Goal: Information Seeking & Learning: Check status

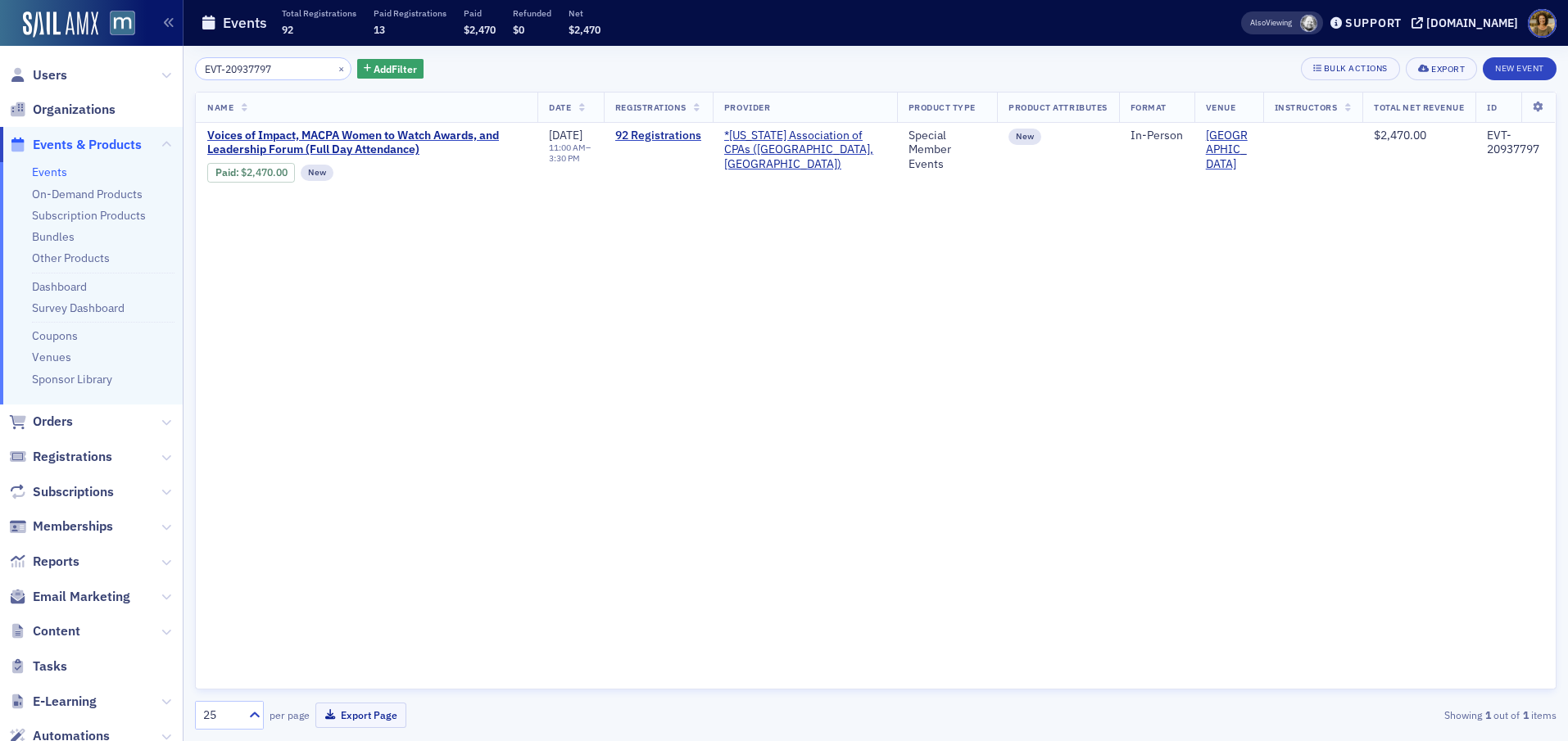
scroll to position [56, 0]
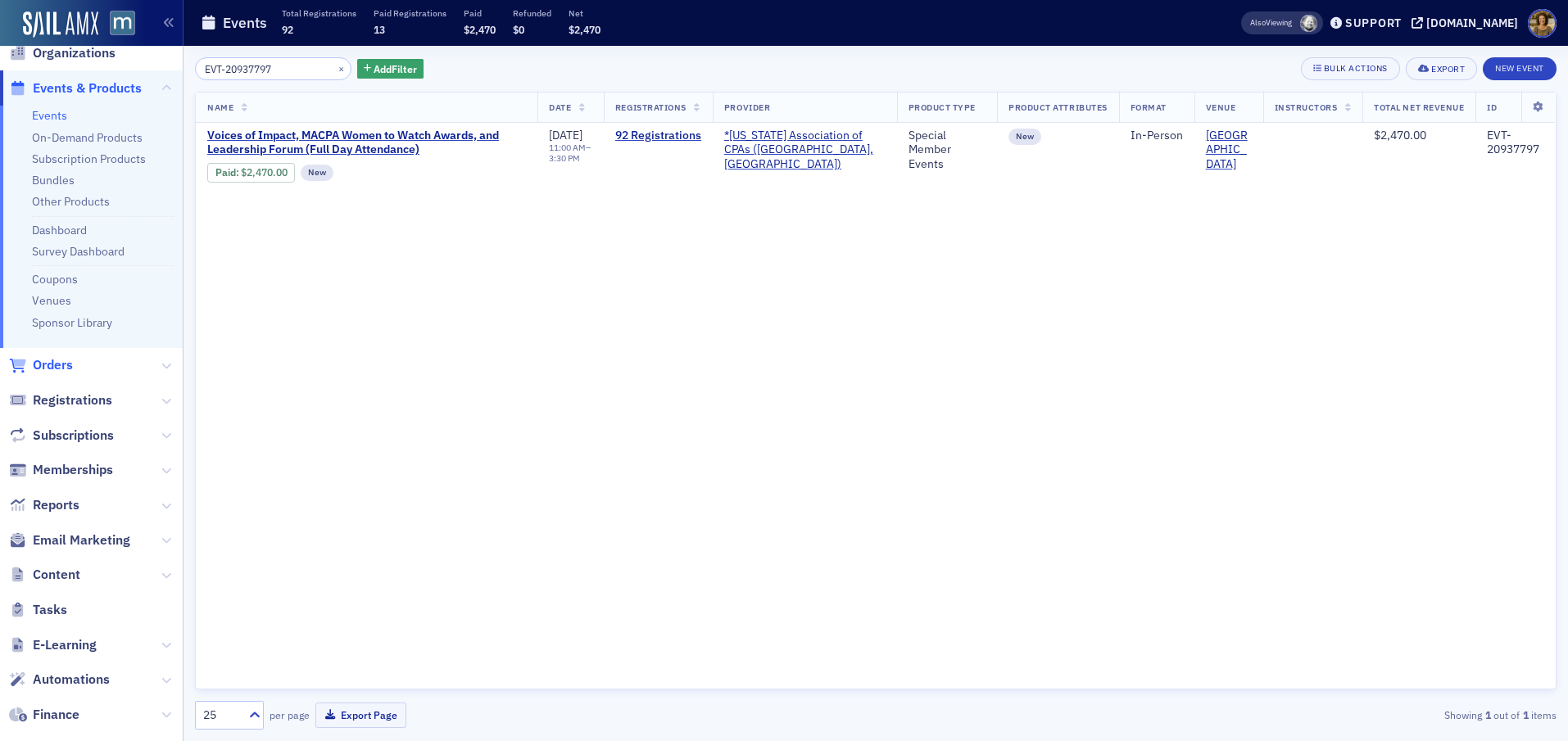
click at [69, 363] on span "Orders" at bounding box center [53, 365] width 41 height 18
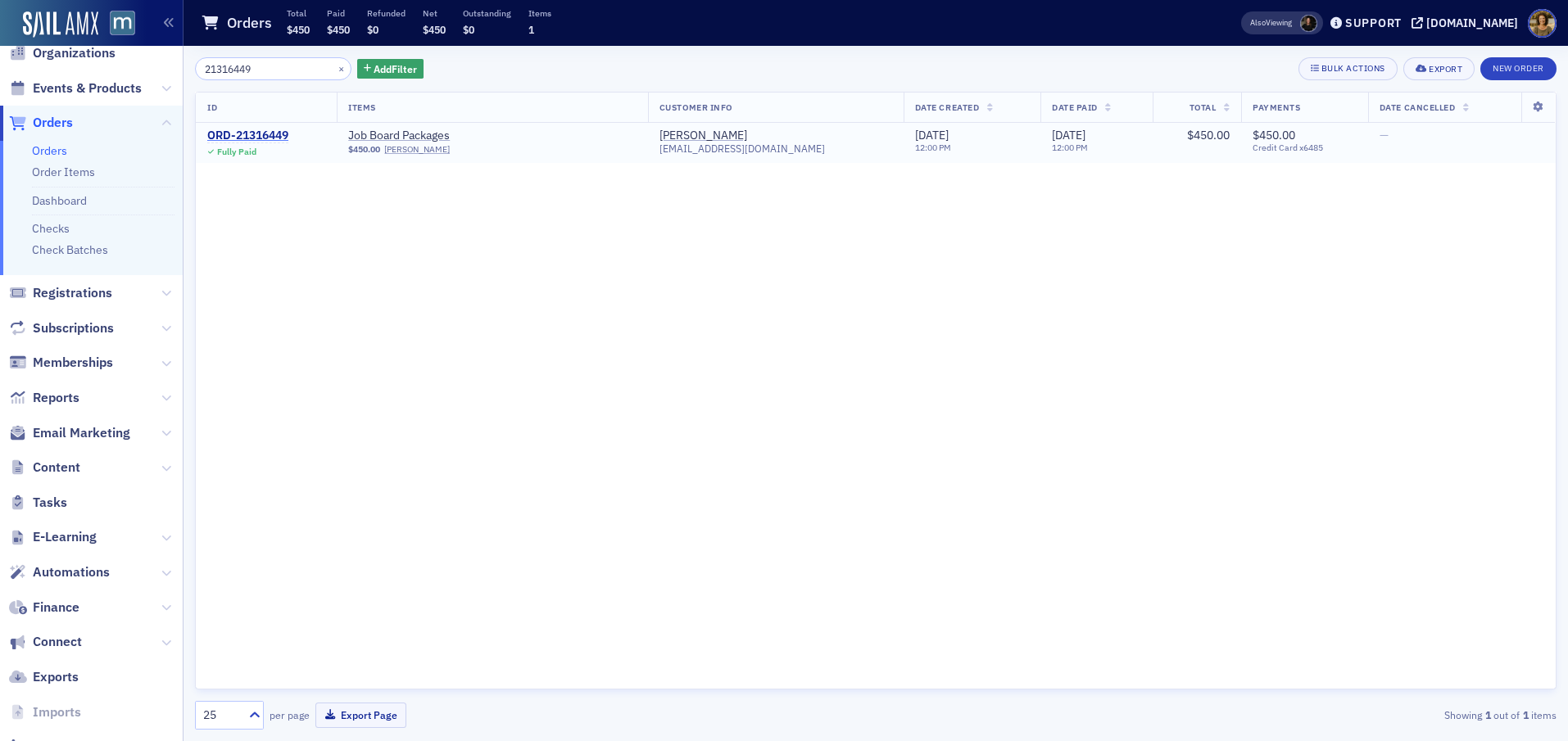
type input "21316449"
click at [253, 129] on div "ORD-21316449" at bounding box center [248, 136] width 81 height 15
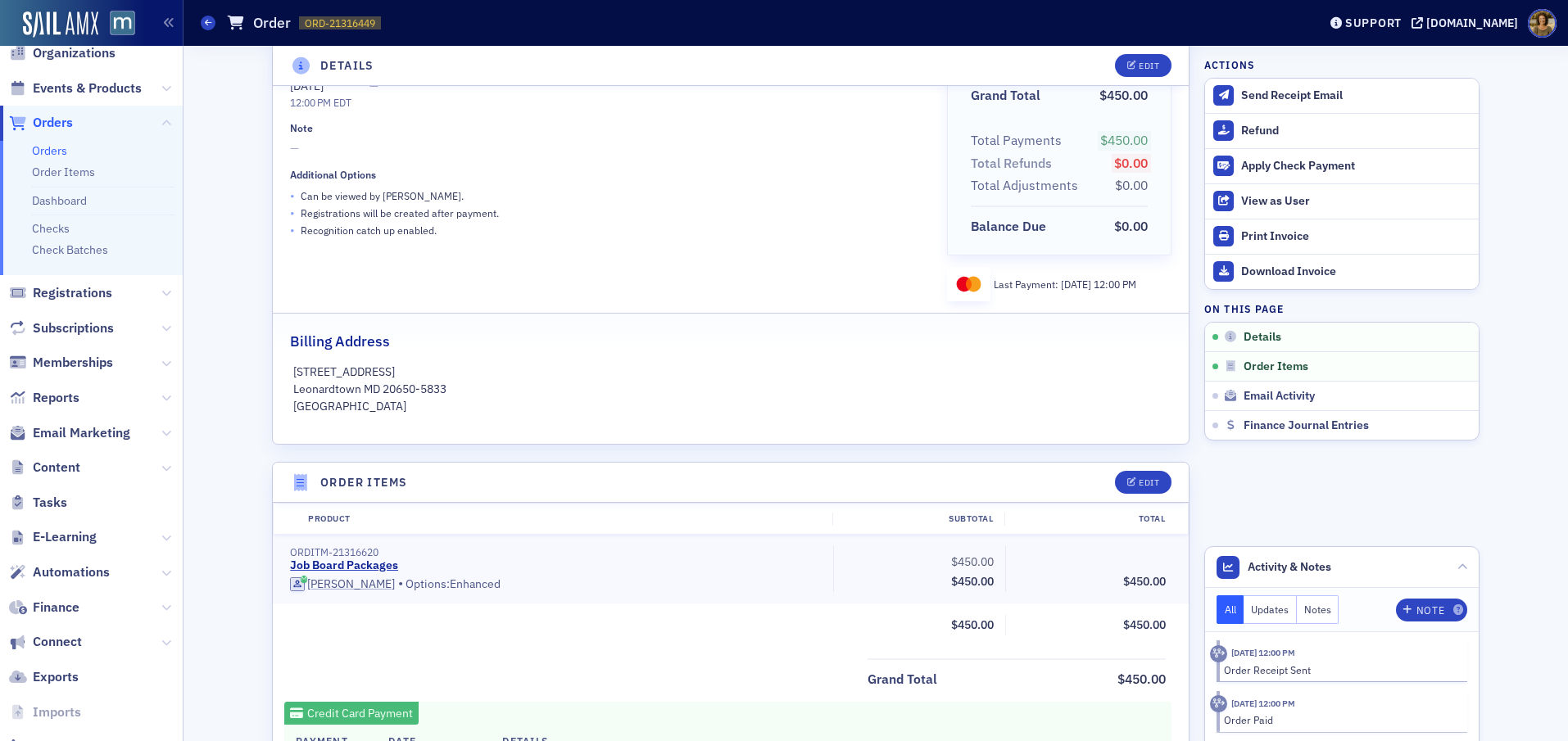
scroll to position [164, 0]
click at [331, 564] on link "Job Board Packages" at bounding box center [344, 564] width 108 height 15
click at [84, 93] on span "Events & Products" at bounding box center [87, 88] width 109 height 18
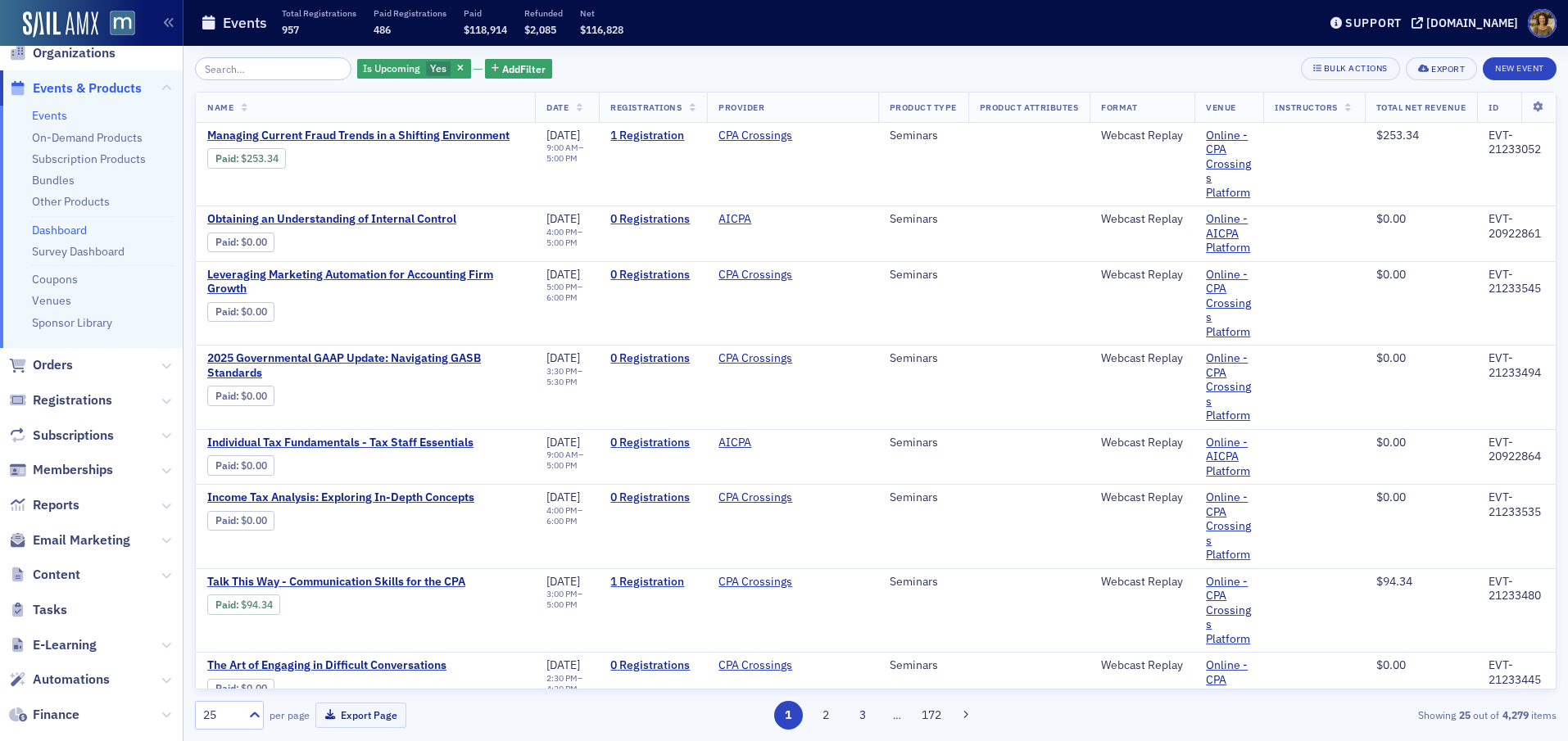
click at [59, 228] on link "Dashboard" at bounding box center [59, 230] width 55 height 15
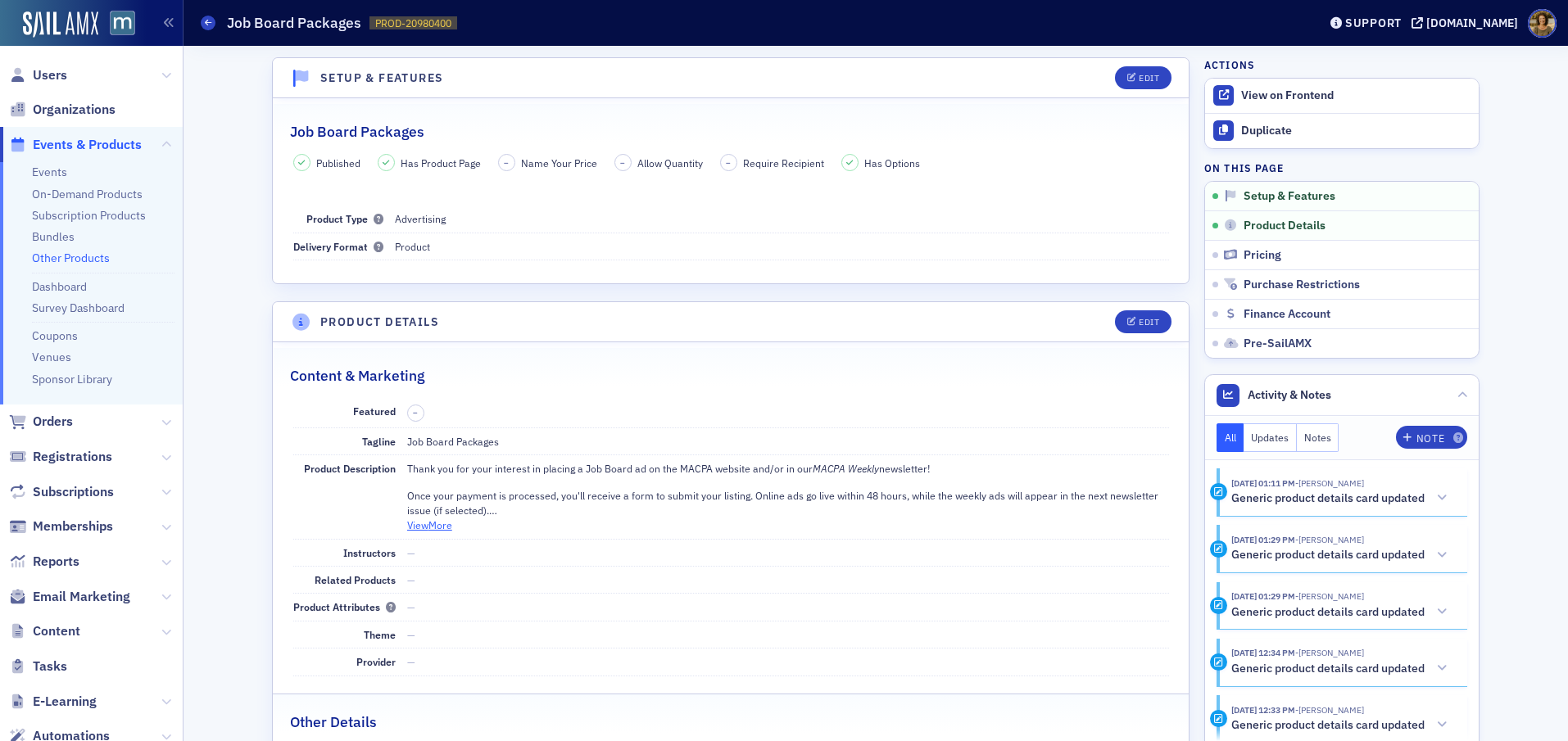
click at [425, 528] on button "View More" at bounding box center [429, 524] width 45 height 15
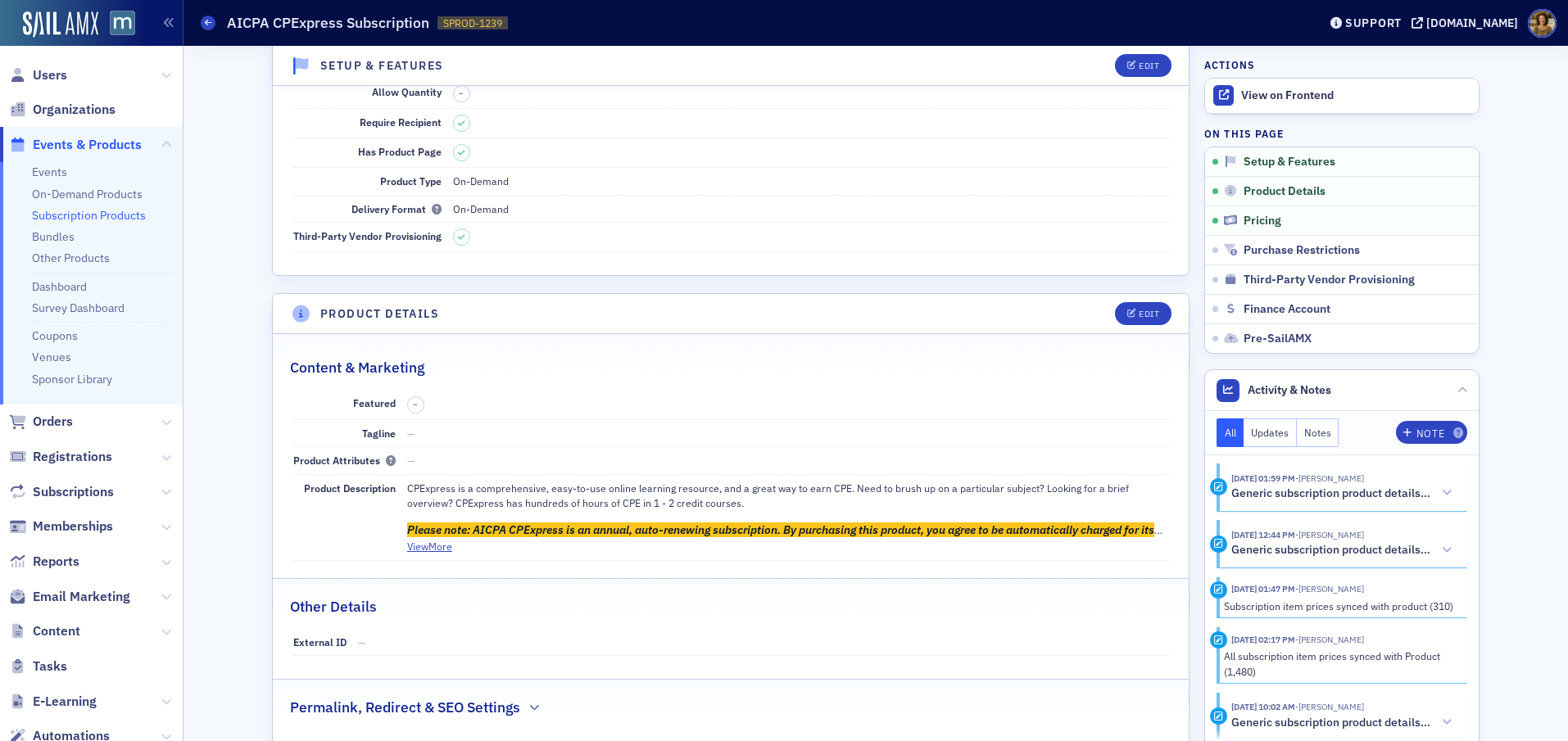
scroll to position [246, 0]
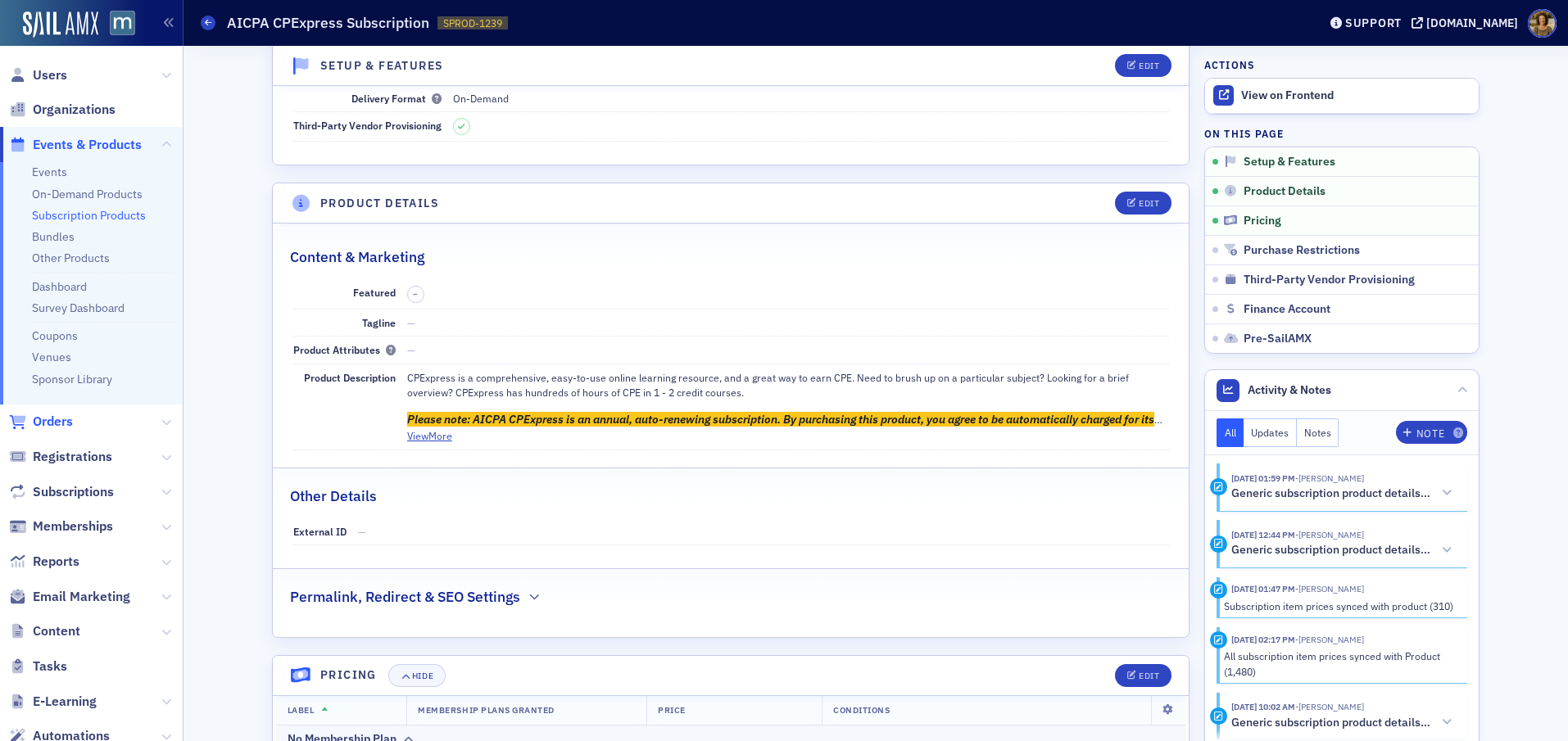
click at [57, 419] on span "Orders" at bounding box center [53, 421] width 41 height 18
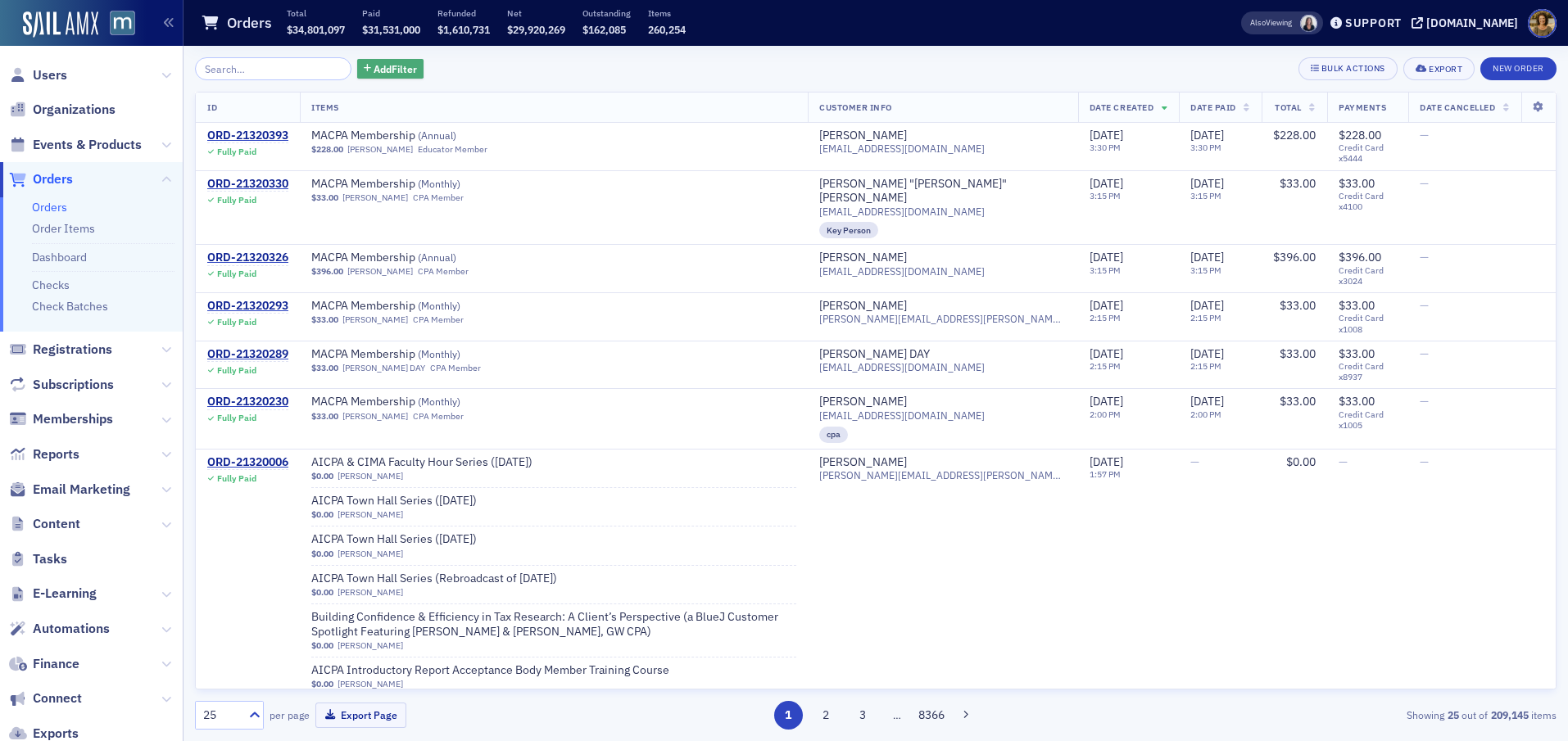
click at [374, 64] on span "Add Filter" at bounding box center [395, 69] width 43 height 15
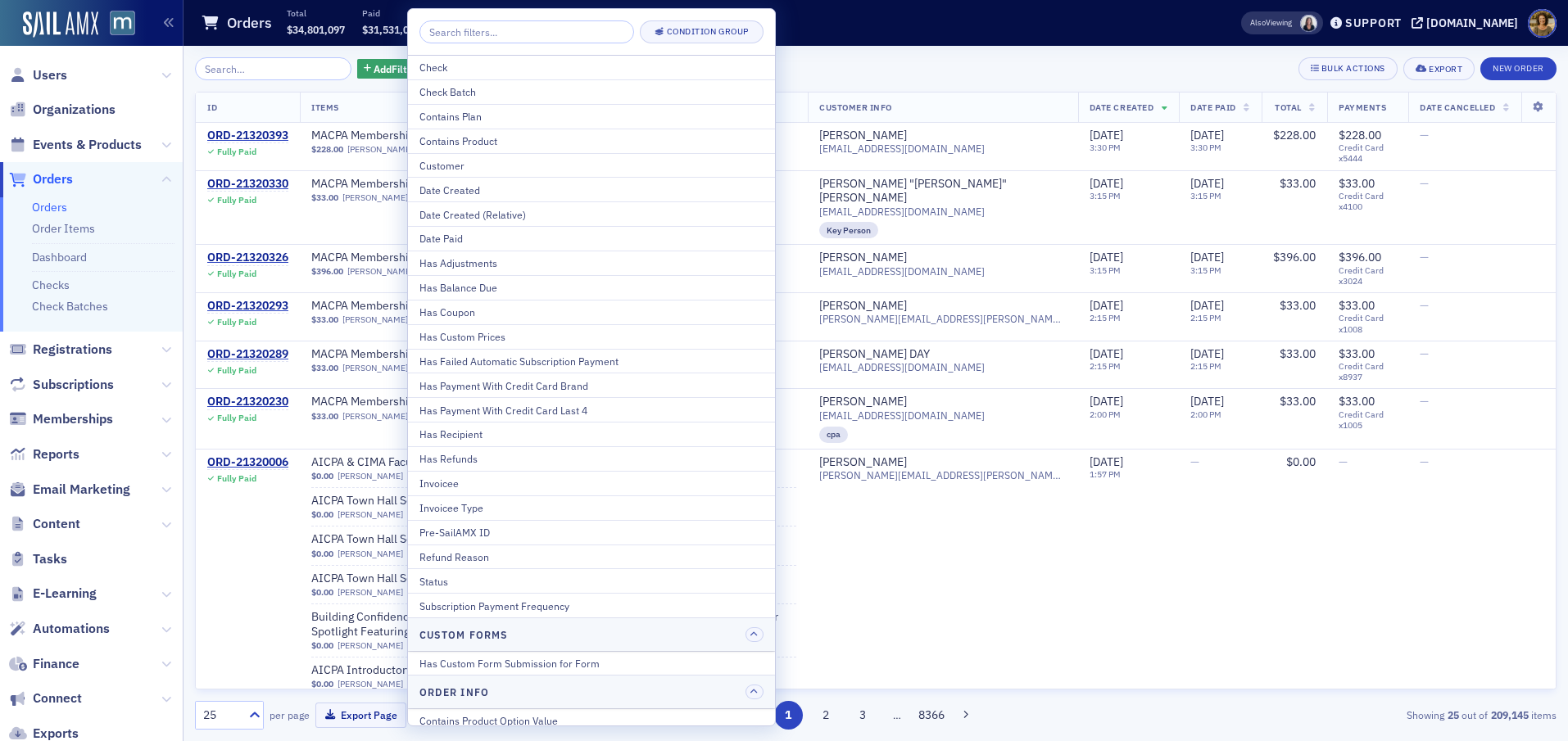
click at [53, 376] on span "Subscriptions" at bounding box center [73, 385] width 81 height 18
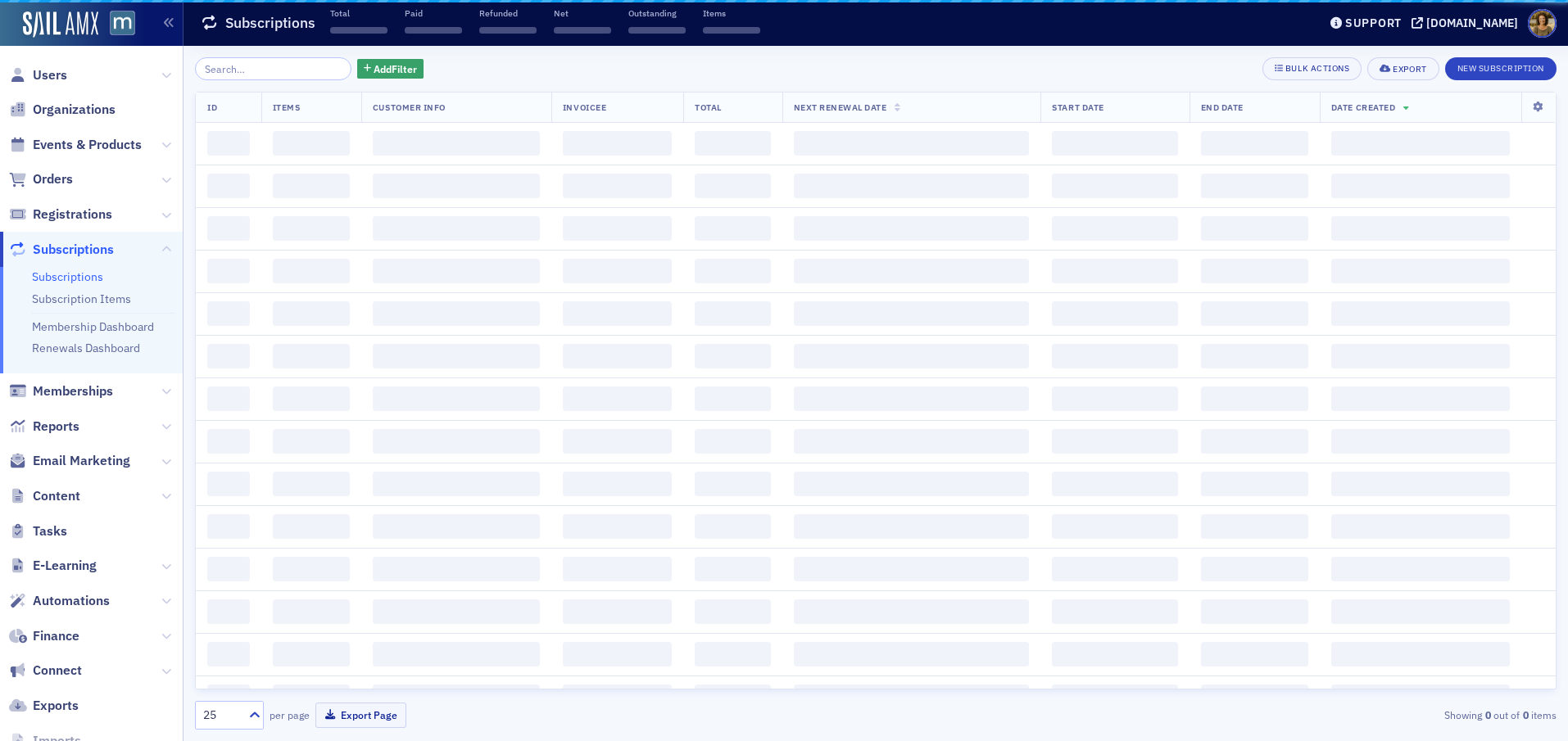
click at [67, 377] on span "Memberships" at bounding box center [91, 391] width 182 height 35
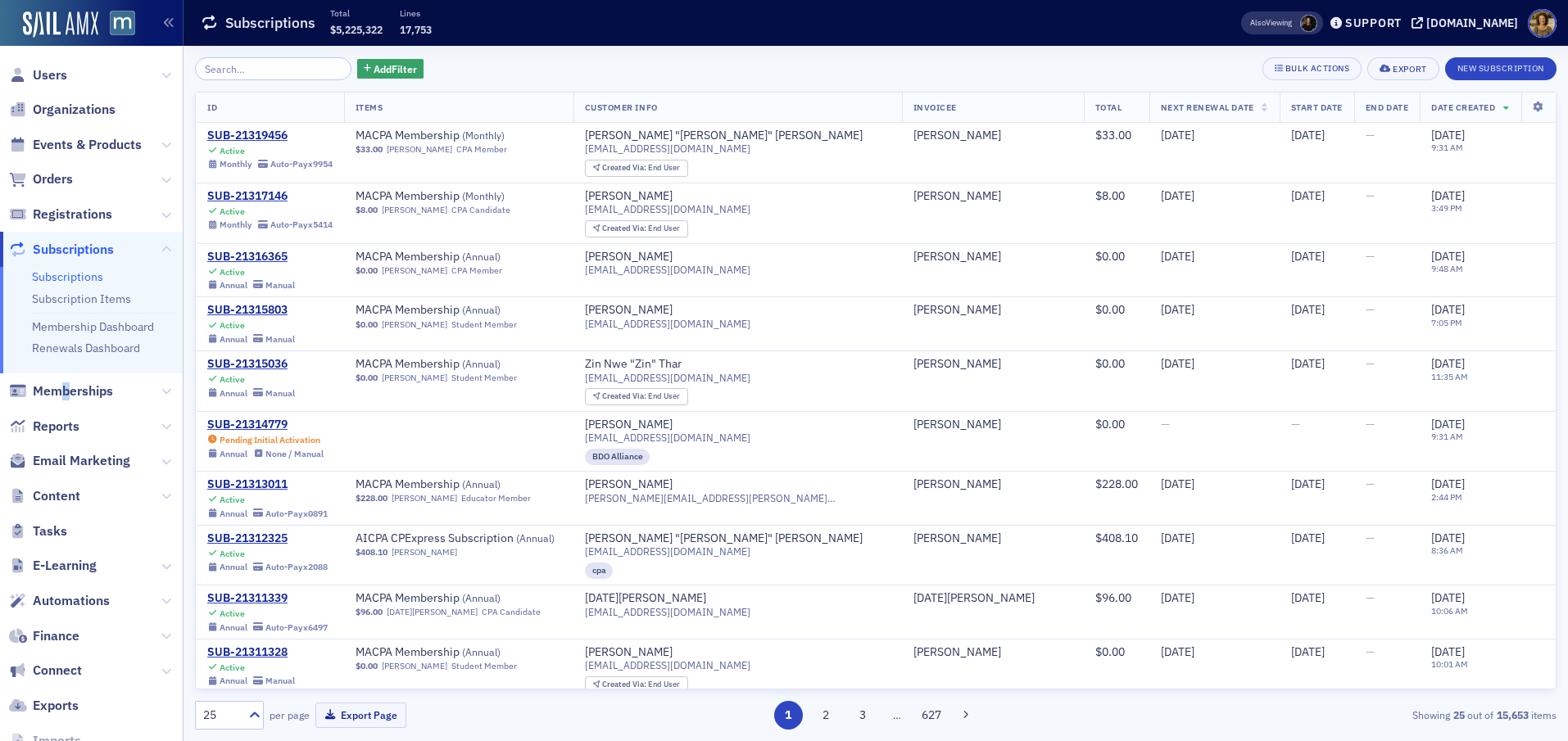
click at [68, 270] on link "Subscriptions" at bounding box center [67, 277] width 71 height 15
click at [385, 71] on span "Add Filter" at bounding box center [395, 69] width 43 height 15
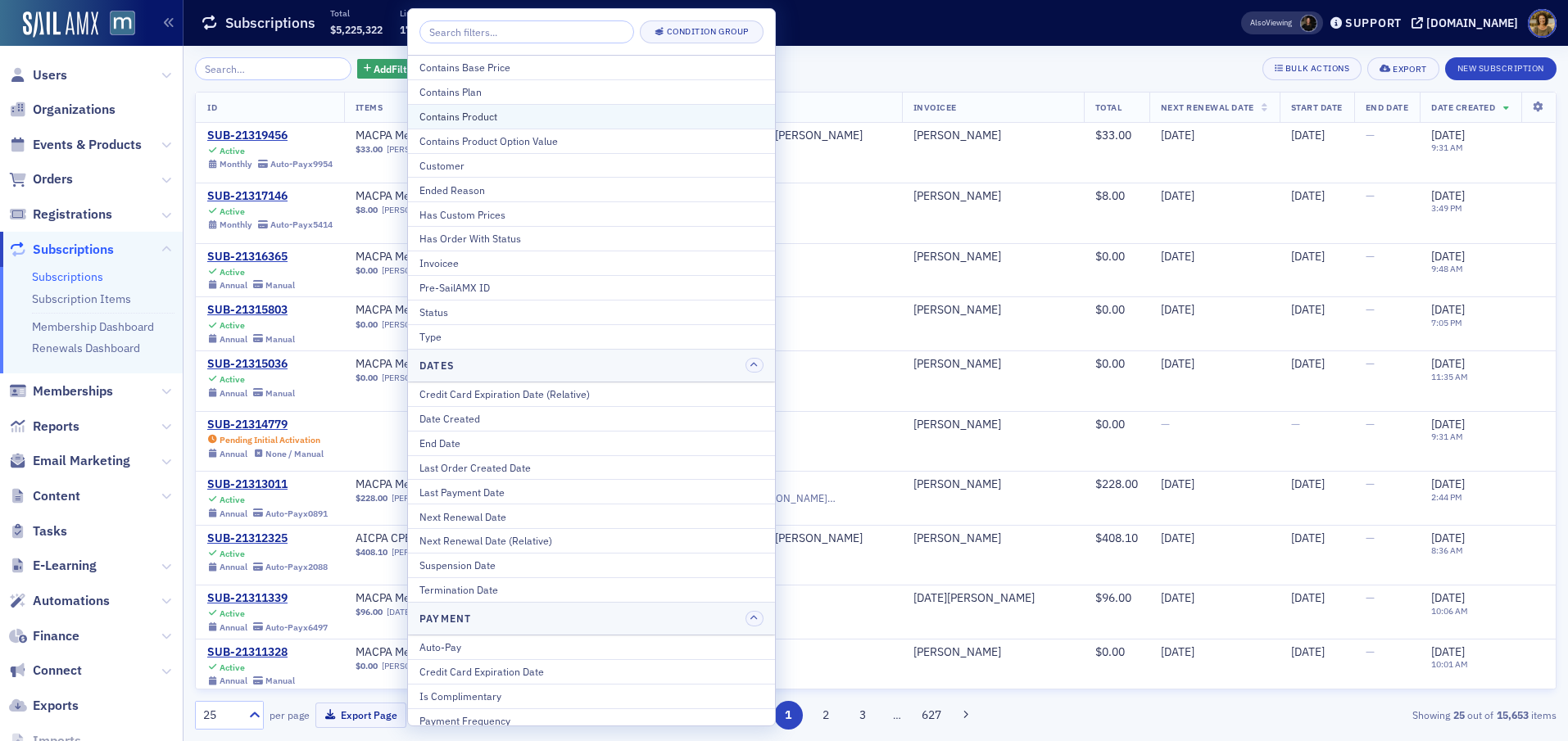
click at [439, 118] on div "Contains Product" at bounding box center [591, 116] width 344 height 15
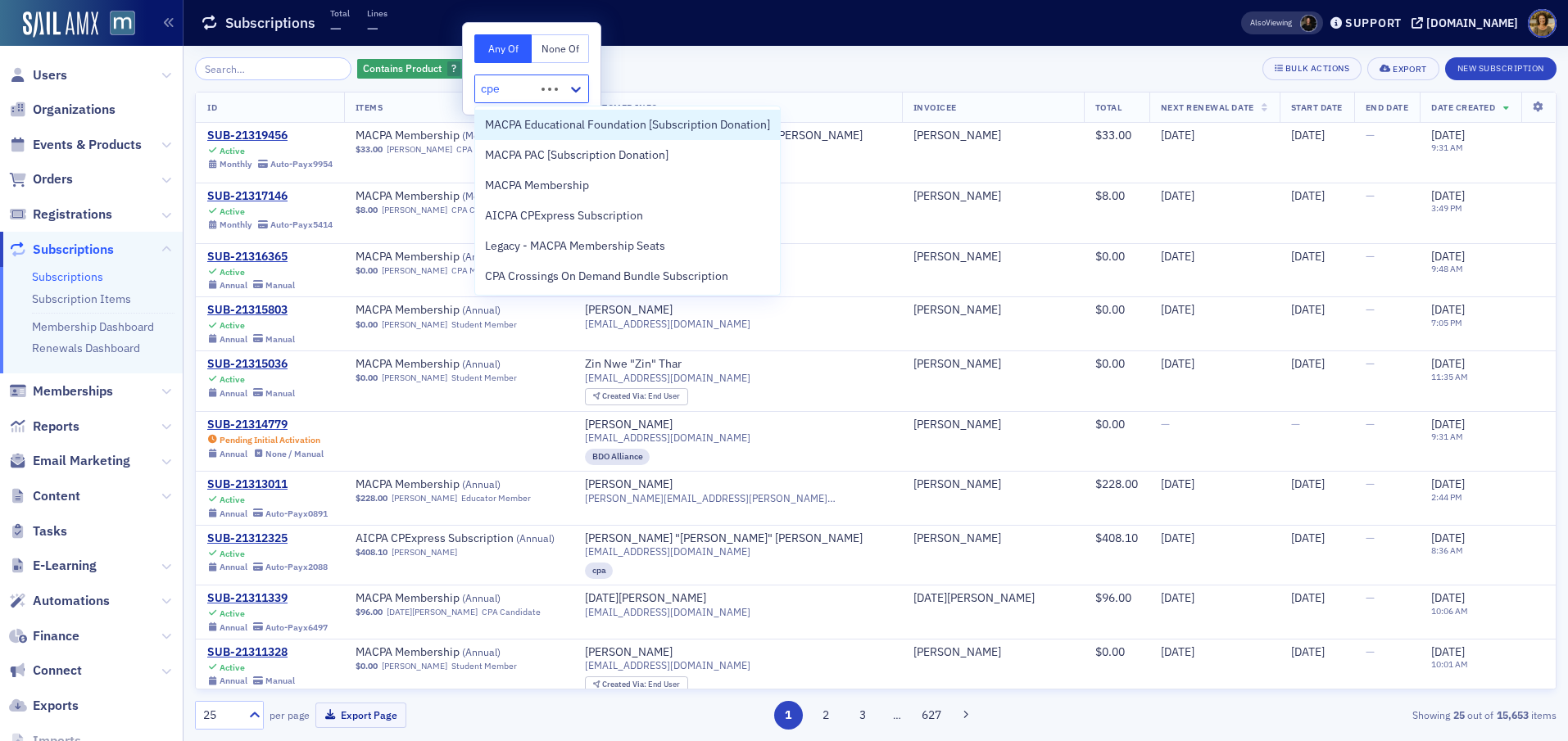
type input "cpex"
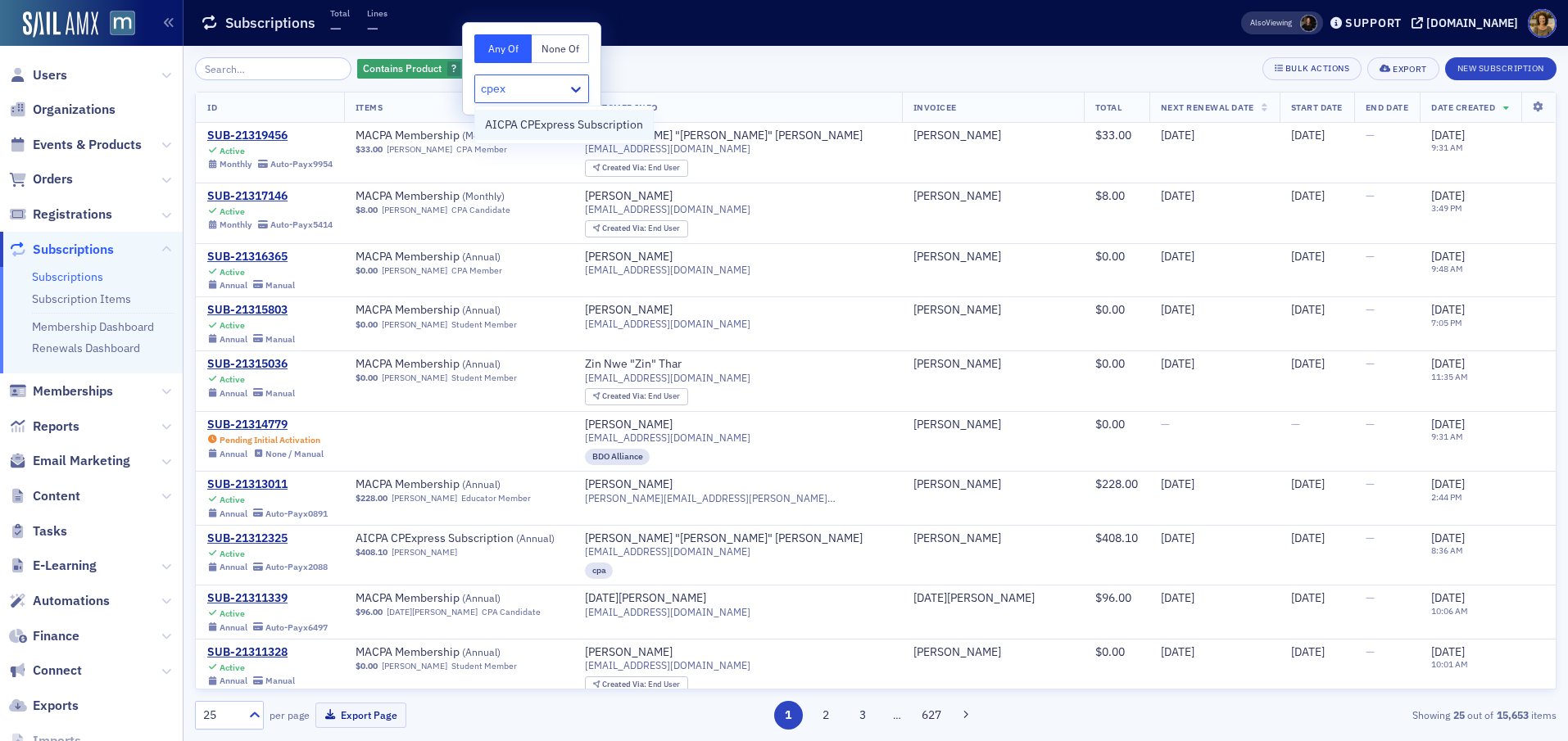
click at [492, 126] on span "AICPA CPExpress Subscription" at bounding box center [563, 125] width 158 height 18
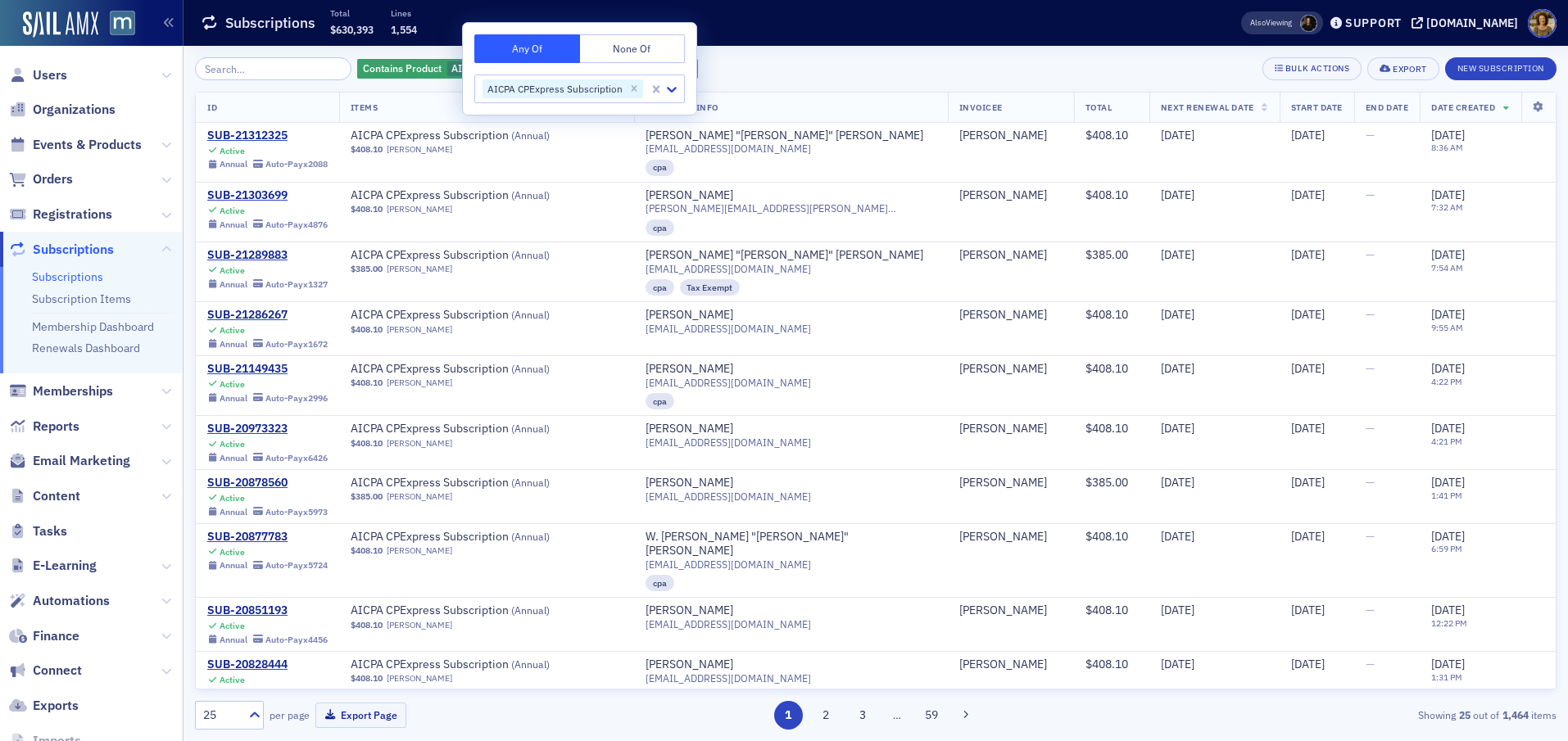
click at [747, 71] on div "Contains Product AICPA CPExpress Subscription Add Filter Bulk Actions Export Ne…" at bounding box center [875, 69] width 1362 height 23
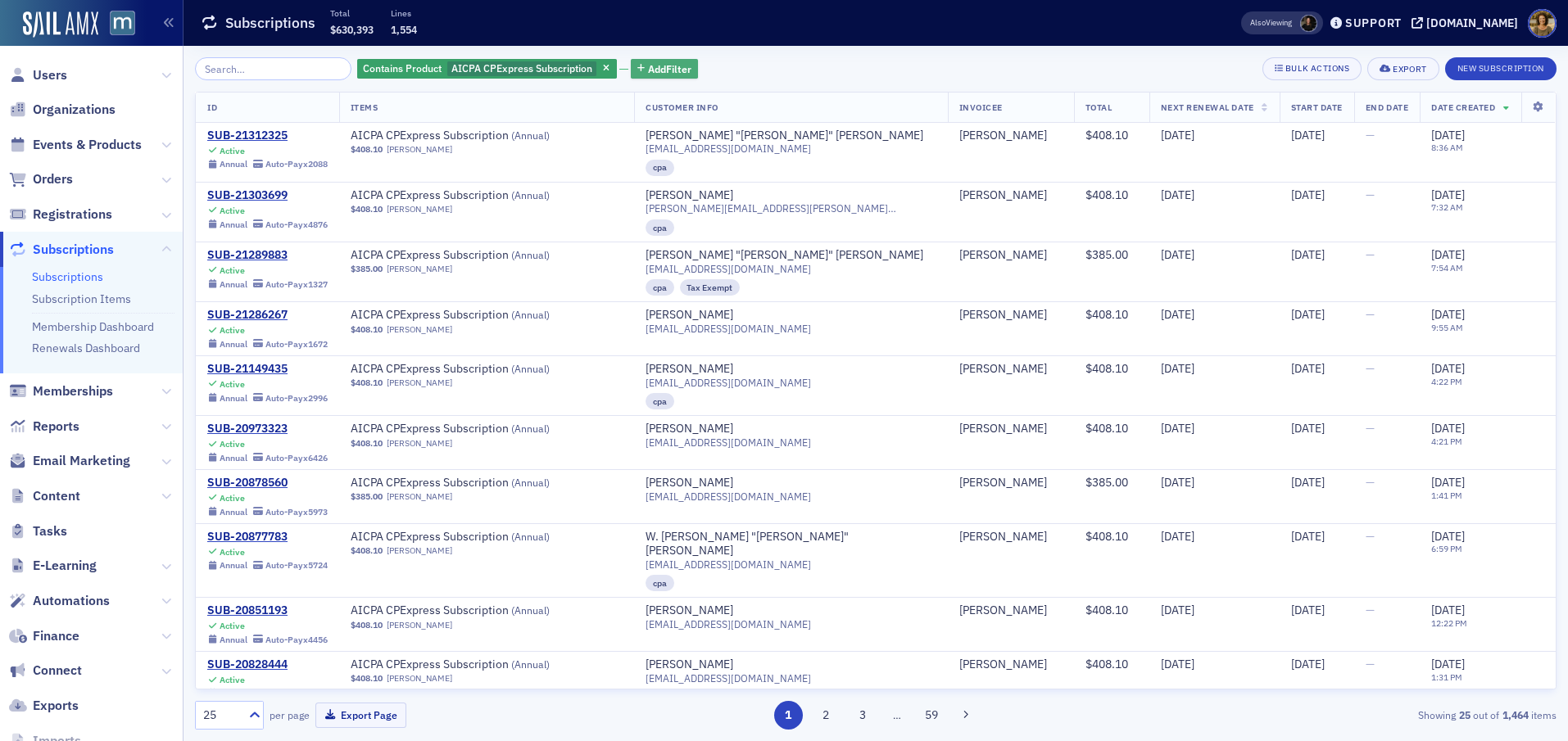
click at [648, 66] on span "Add Filter" at bounding box center [669, 69] width 43 height 15
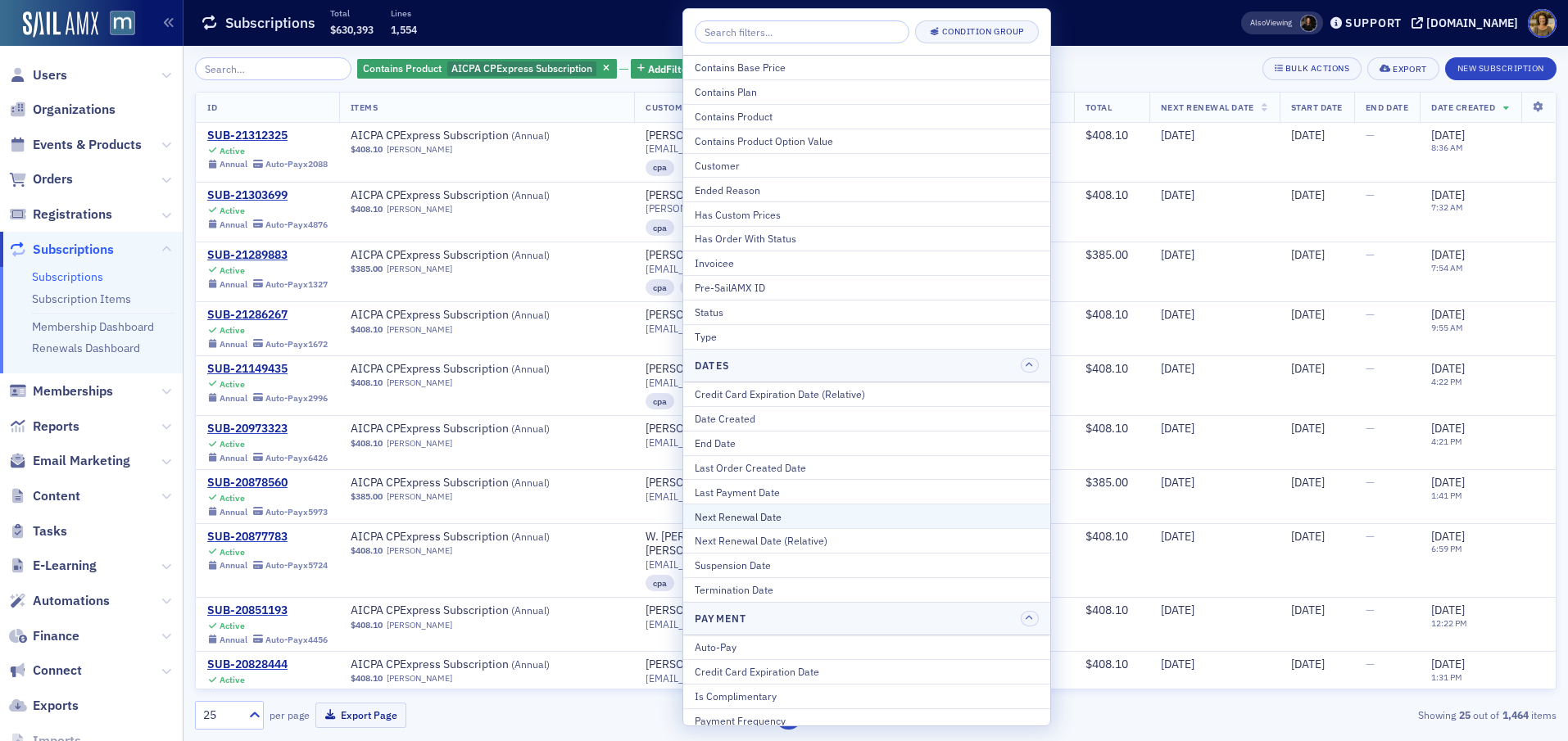
click at [715, 516] on div "Next Renewal Date" at bounding box center [866, 516] width 344 height 15
select select "8"
select select "2025"
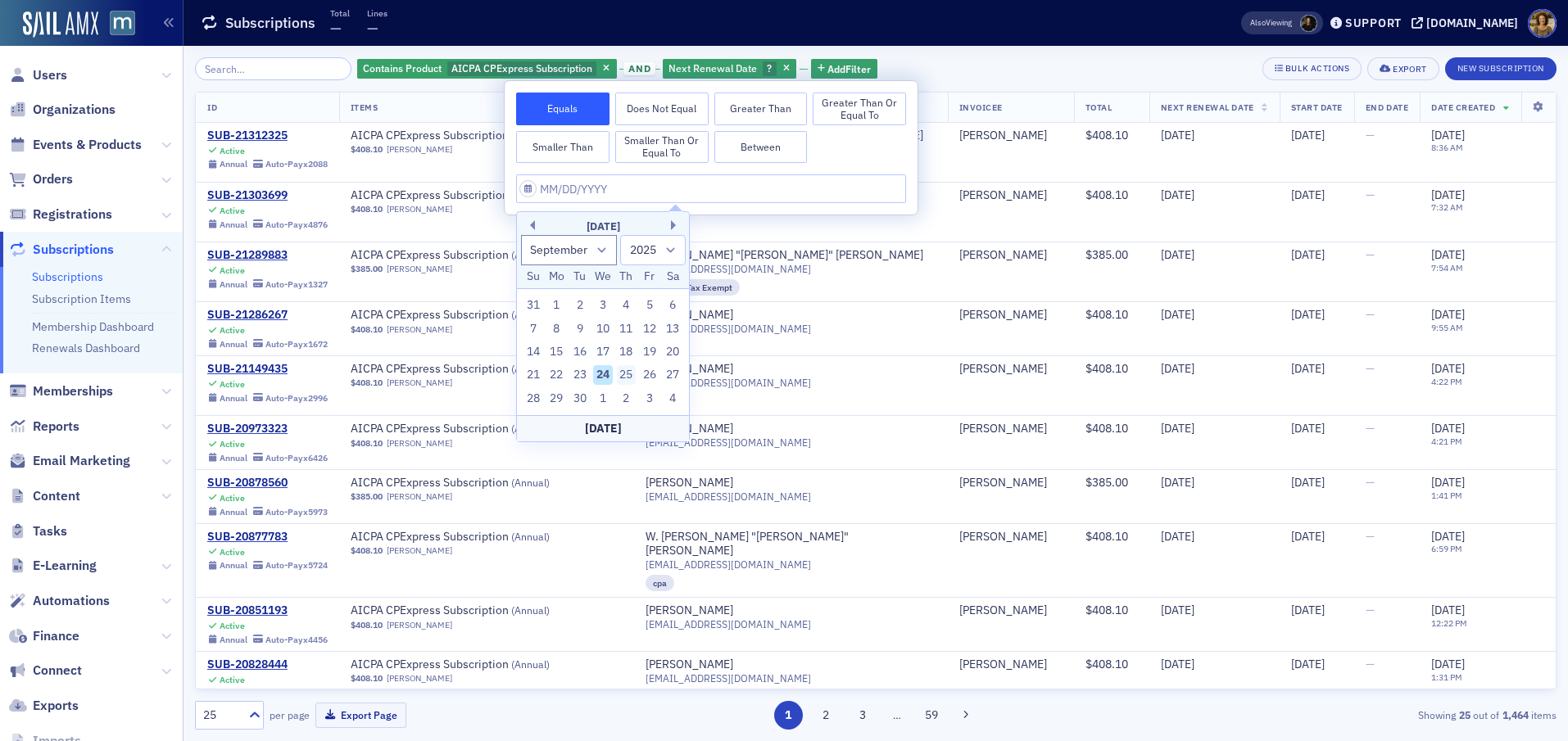
click at [628, 374] on div "25" at bounding box center [627, 375] width 19 height 19
type input "09/25/2025"
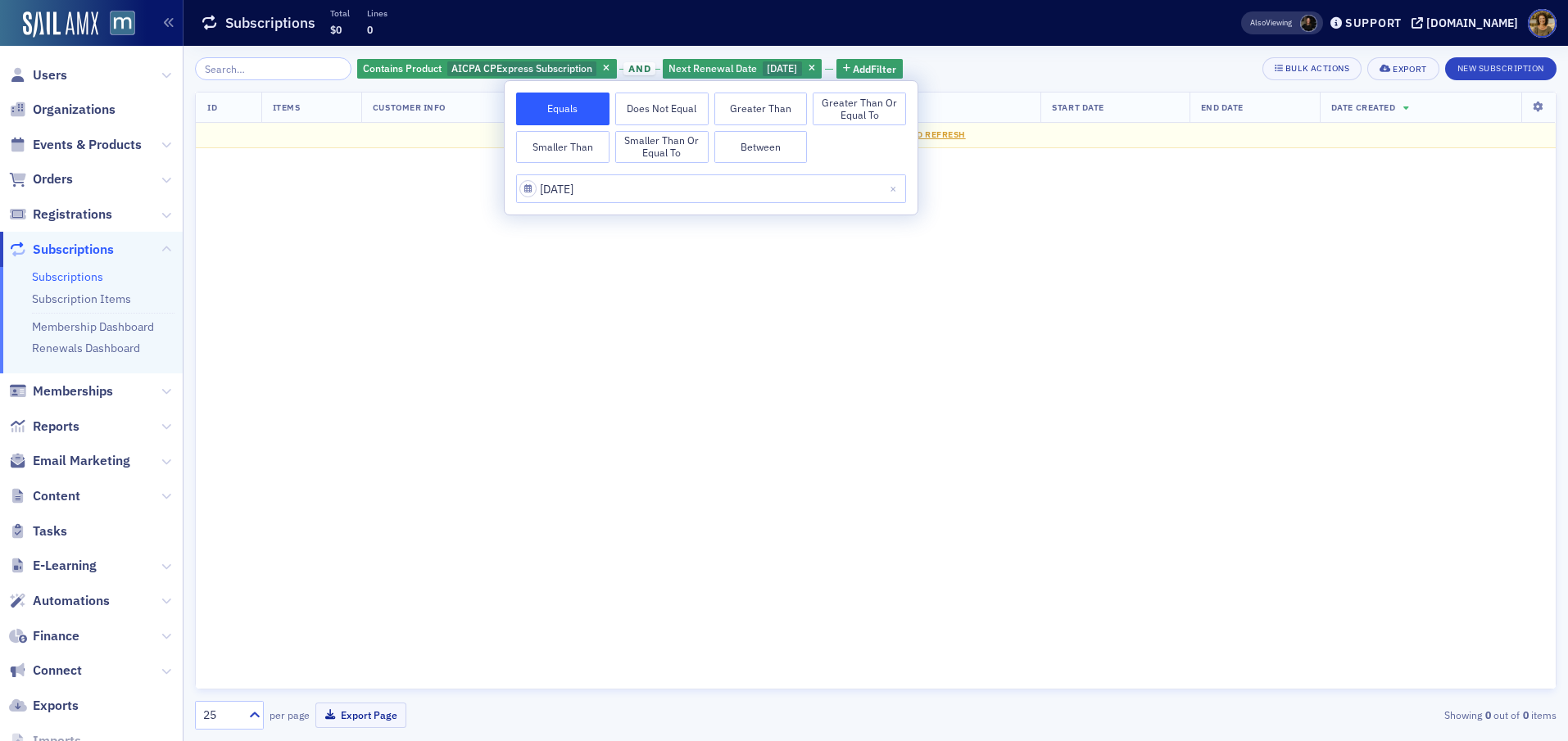
click at [777, 146] on button "Between" at bounding box center [762, 147] width 93 height 33
select select "8"
select select "2025"
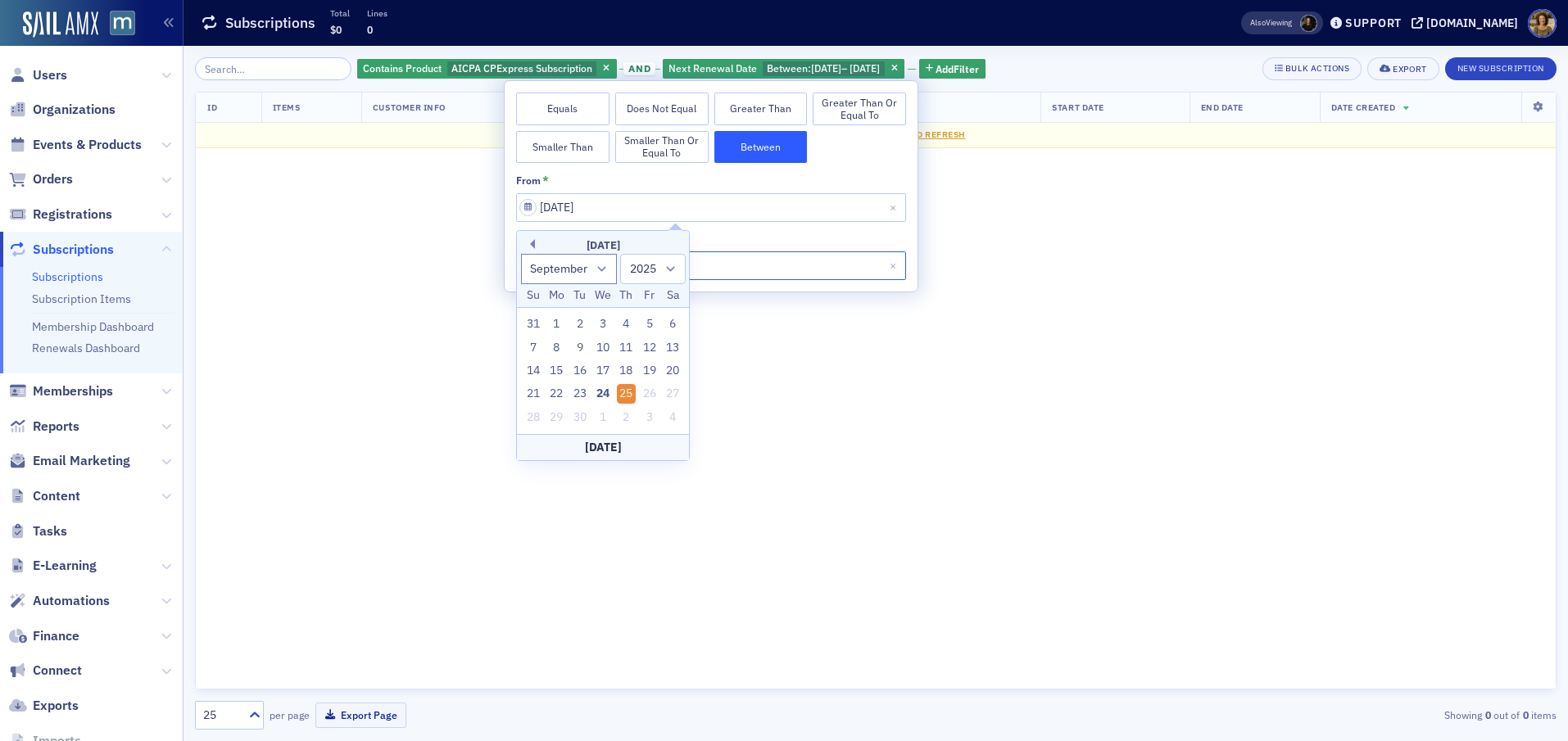
click at [791, 273] on input "09/25/2025" at bounding box center [711, 265] width 390 height 29
select select "8"
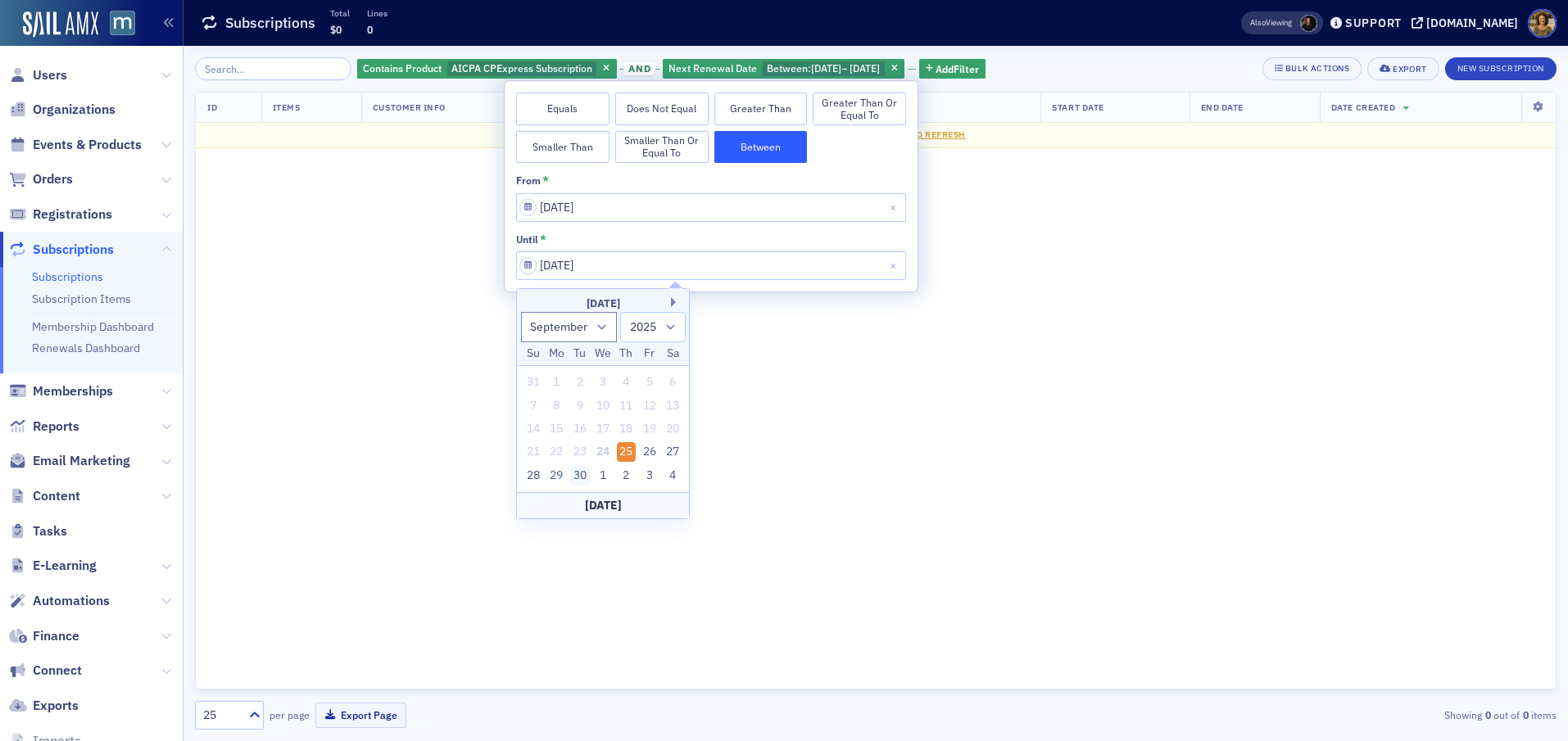
click at [579, 478] on div "30" at bounding box center [580, 476] width 19 height 19
type input "09/30/2025"
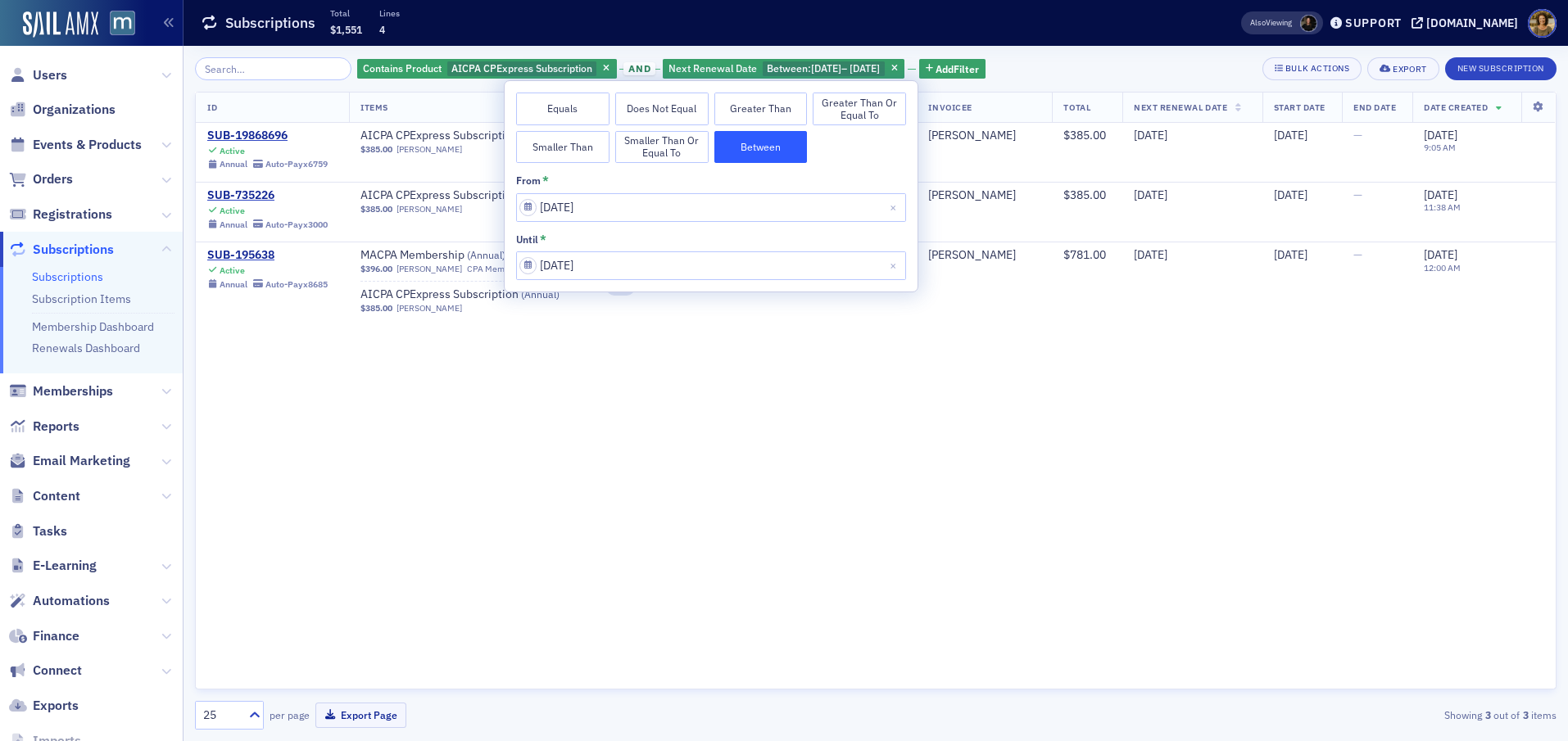
click at [1050, 17] on div "Subscriptions Total $1,551 Lines 4" at bounding box center [695, 23] width 989 height 43
